Goal: Task Accomplishment & Management: Use online tool/utility

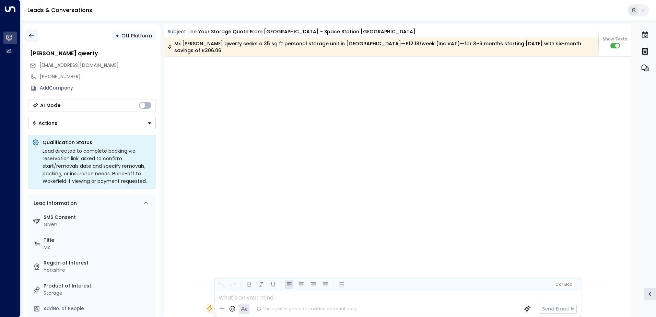
scroll to position [399, 0]
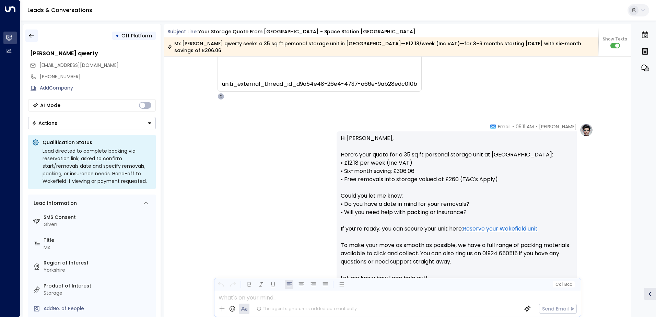
click at [30, 34] on icon "button" at bounding box center [31, 35] width 7 height 7
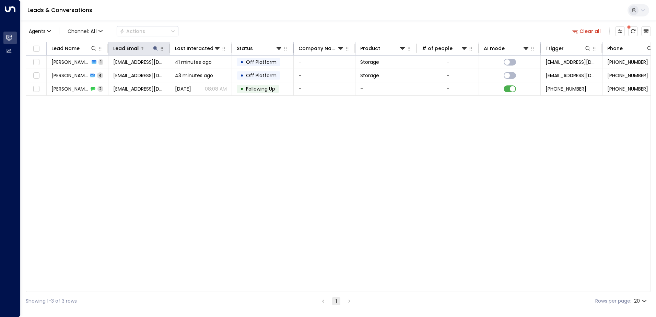
click at [155, 50] on icon at bounding box center [155, 48] width 4 height 4
drag, startPoint x: 199, startPoint y: 75, endPoint x: 193, endPoint y: 74, distance: 5.3
click at [199, 75] on icon "button" at bounding box center [198, 73] width 4 height 4
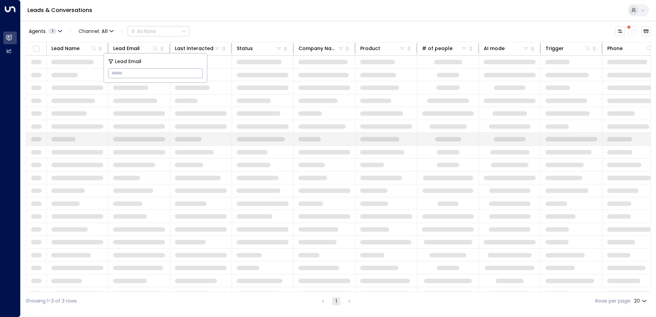
type input "**********"
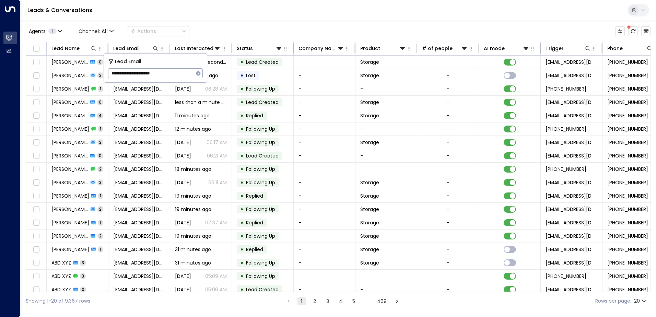
click at [234, 15] on div "Leads & Conversations" at bounding box center [338, 10] width 635 height 21
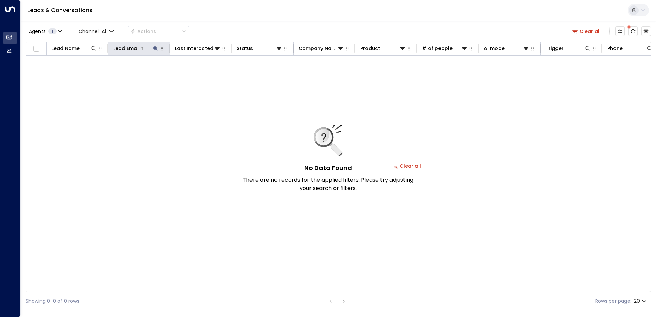
click at [156, 49] on icon at bounding box center [155, 48] width 5 height 5
click at [199, 75] on icon "button" at bounding box center [198, 73] width 4 height 4
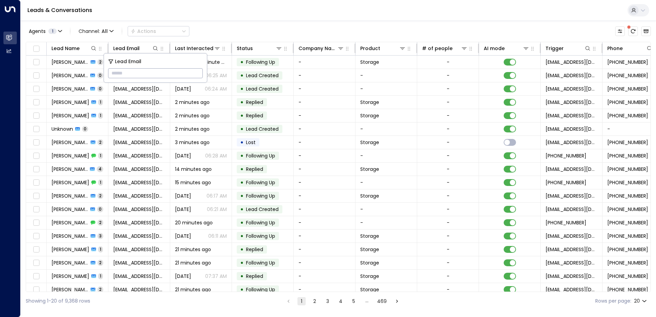
paste input "**********"
type input "**********"
click at [213, 16] on div "Leads & Conversations" at bounding box center [338, 10] width 635 height 21
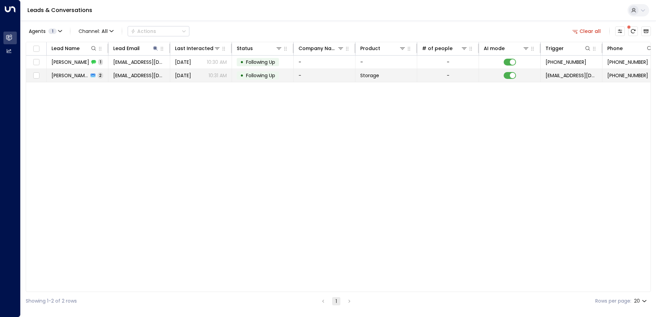
click at [63, 78] on span "[PERSON_NAME]" at bounding box center [69, 75] width 37 height 7
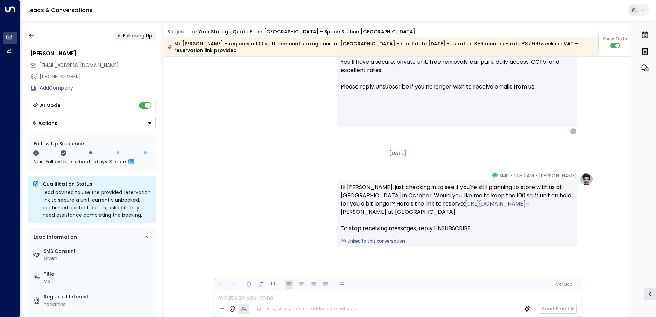
scroll to position [475, 0]
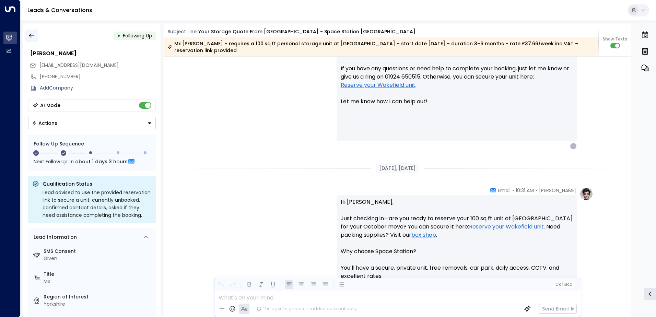
click at [34, 35] on icon "button" at bounding box center [31, 35] width 7 height 7
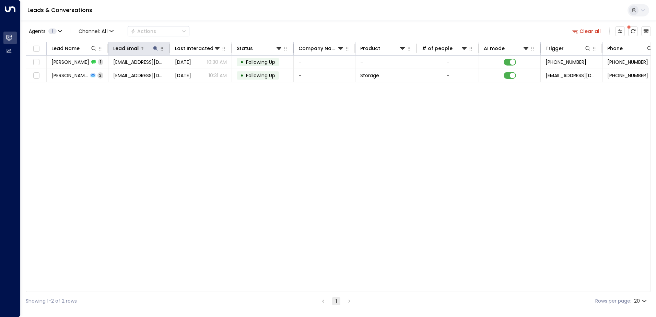
click at [155, 49] on icon at bounding box center [155, 48] width 4 height 4
click at [197, 73] on icon "button" at bounding box center [198, 73] width 4 height 4
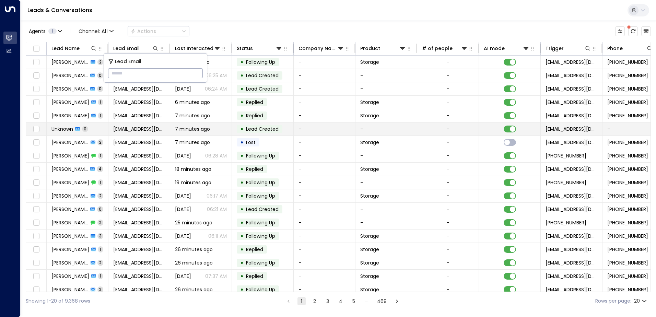
type input "**********"
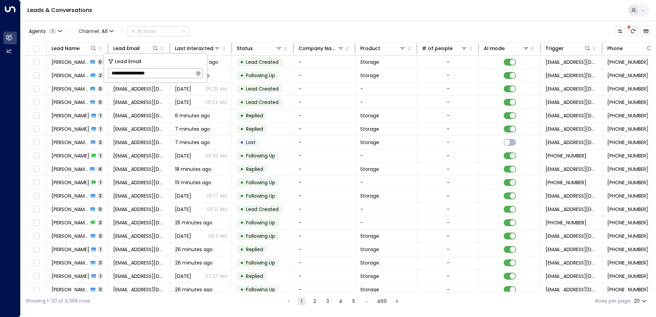
click at [229, 15] on div "Leads & Conversations" at bounding box center [338, 10] width 635 height 21
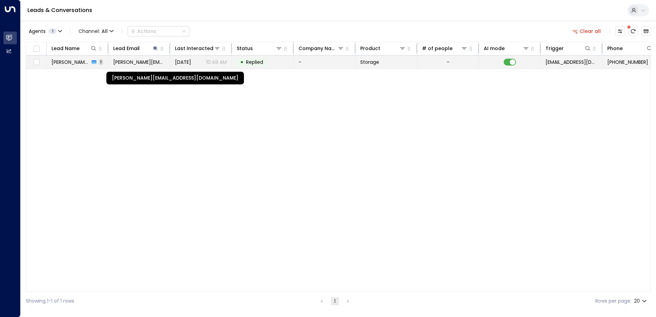
click at [128, 61] on span "[PERSON_NAME][EMAIL_ADDRESS][DOMAIN_NAME]" at bounding box center [139, 62] width 52 height 7
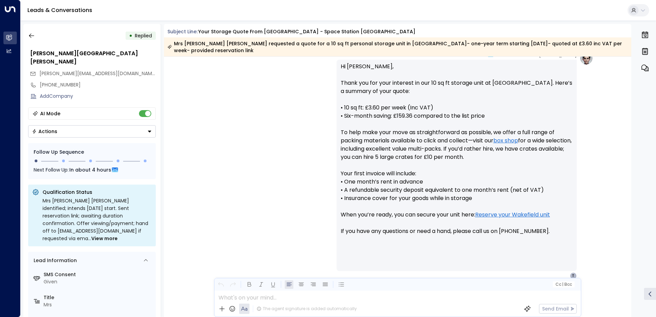
scroll to position [279, 0]
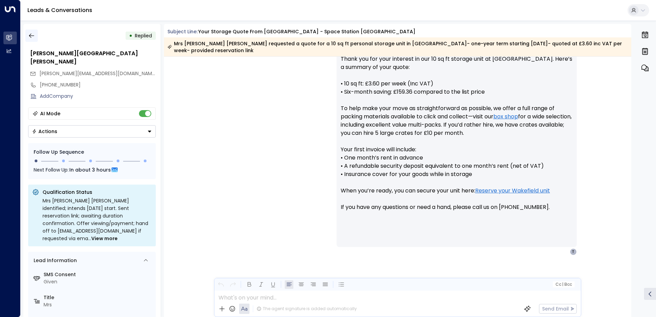
click at [30, 36] on icon "button" at bounding box center [31, 36] width 5 height 4
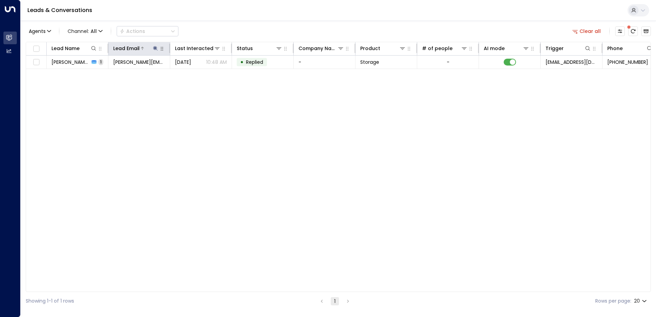
click at [153, 47] on icon at bounding box center [155, 48] width 5 height 5
click at [199, 72] on icon "button" at bounding box center [198, 73] width 5 height 5
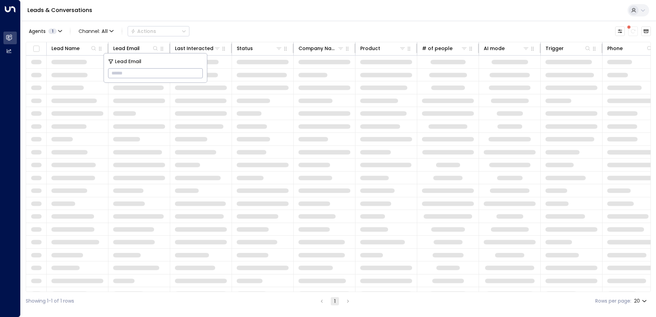
type input "**********"
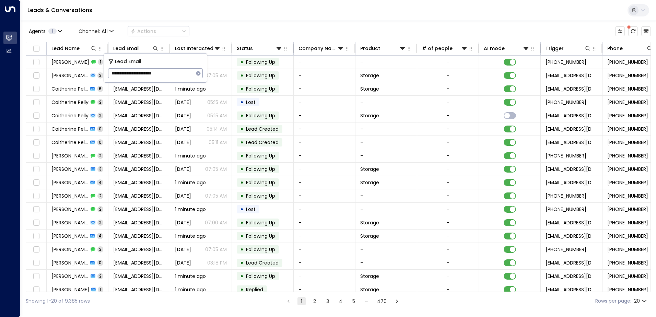
click at [306, 14] on div "Leads & Conversations" at bounding box center [338, 10] width 635 height 21
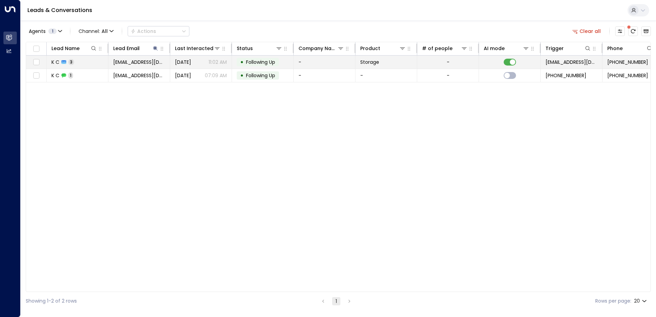
click at [70, 62] on span "3" at bounding box center [71, 62] width 6 height 6
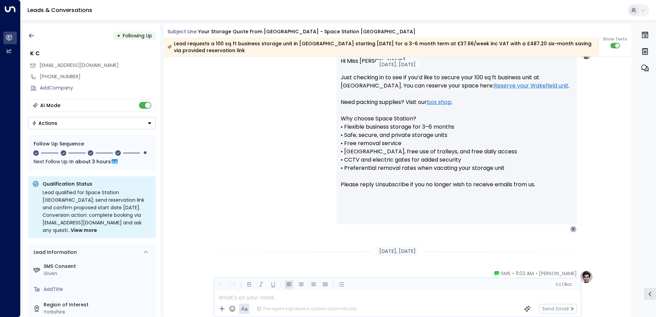
scroll to position [830, 0]
